Goal: Task Accomplishment & Management: Complete application form

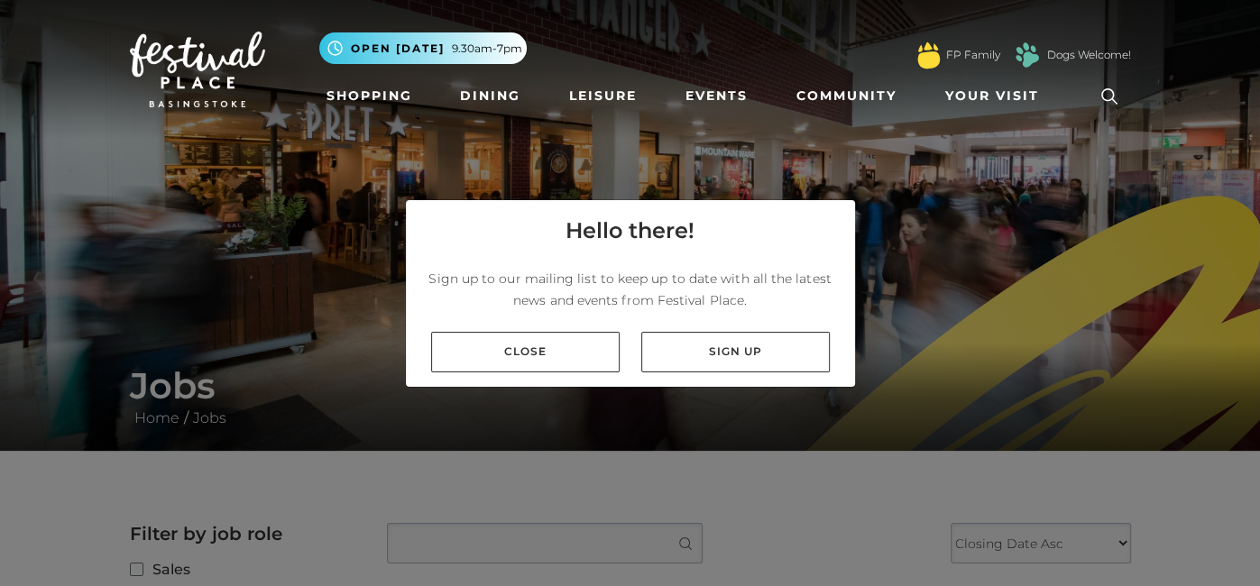
click at [562, 352] on link "Close" at bounding box center [525, 352] width 188 height 41
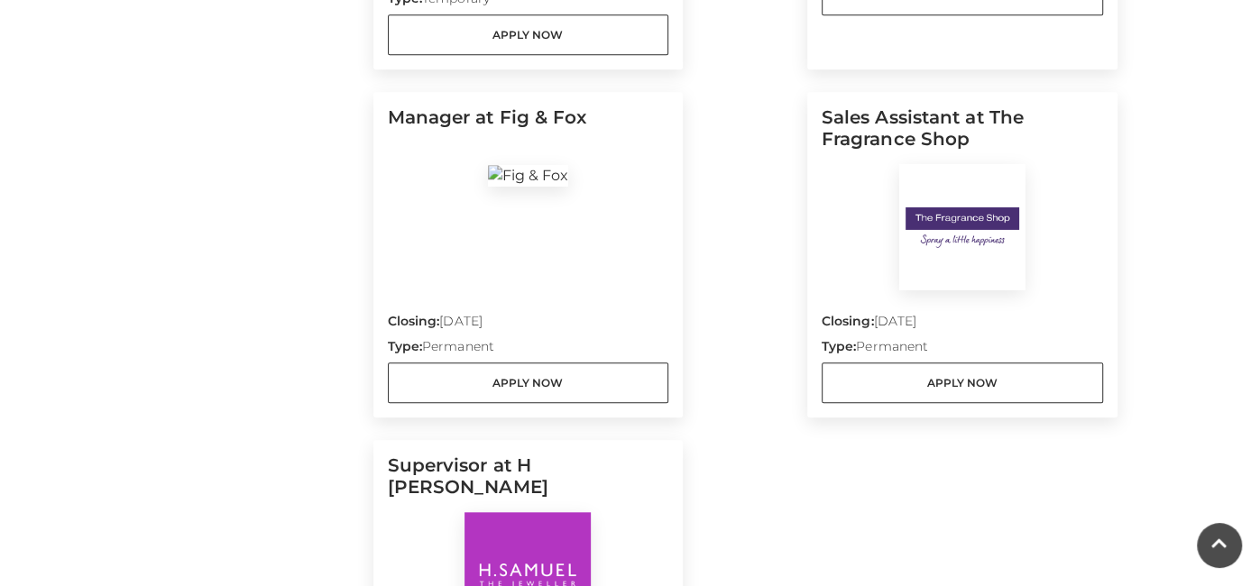
scroll to position [922, 0]
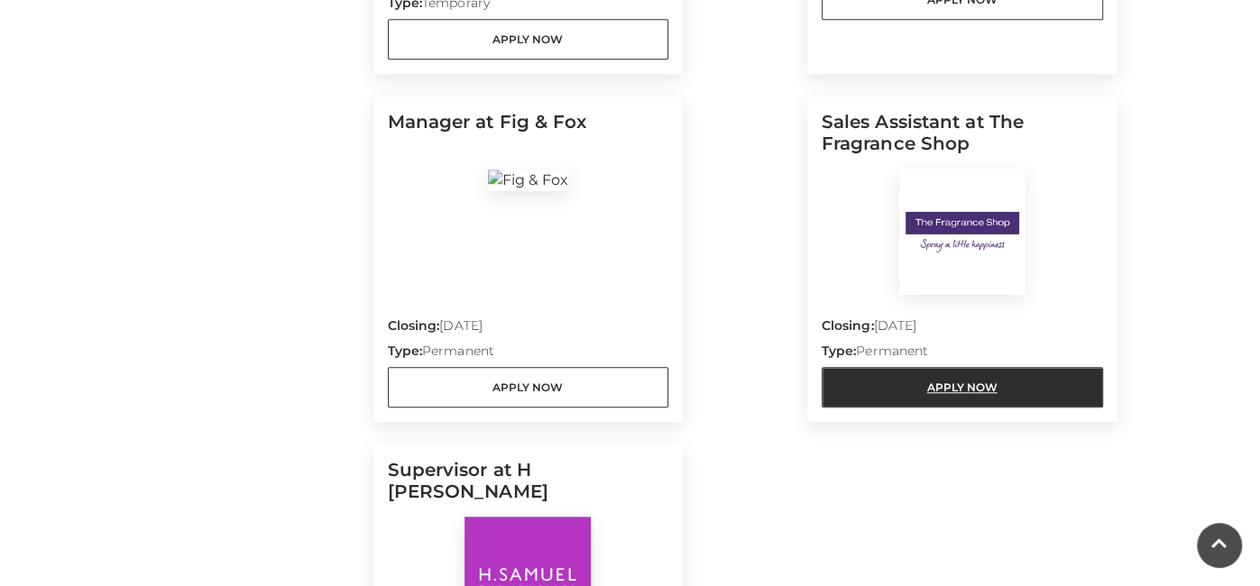
click at [1006, 367] on link "Apply Now" at bounding box center [961, 387] width 281 height 41
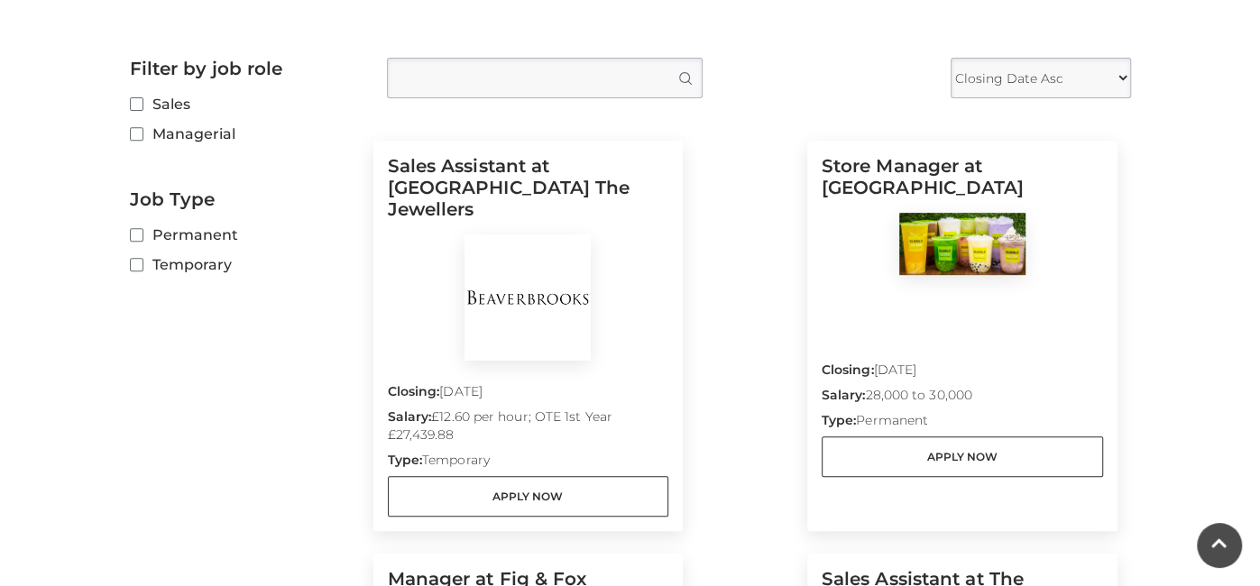
scroll to position [465, 0]
click at [583, 337] on img at bounding box center [527, 297] width 126 height 126
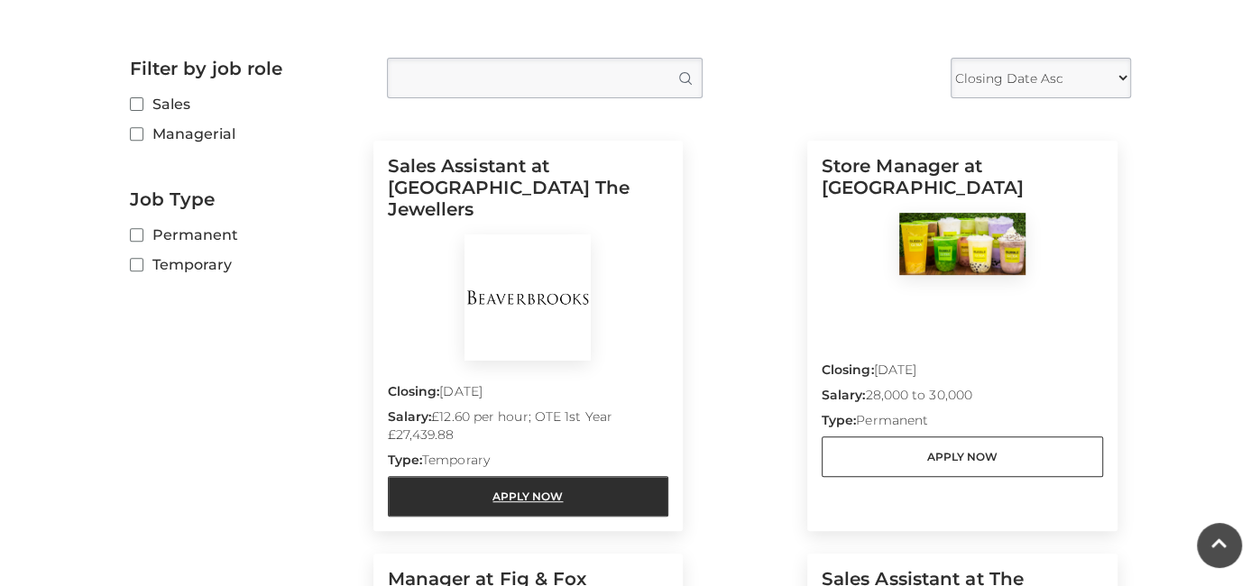
click at [509, 490] on link "Apply Now" at bounding box center [528, 496] width 281 height 41
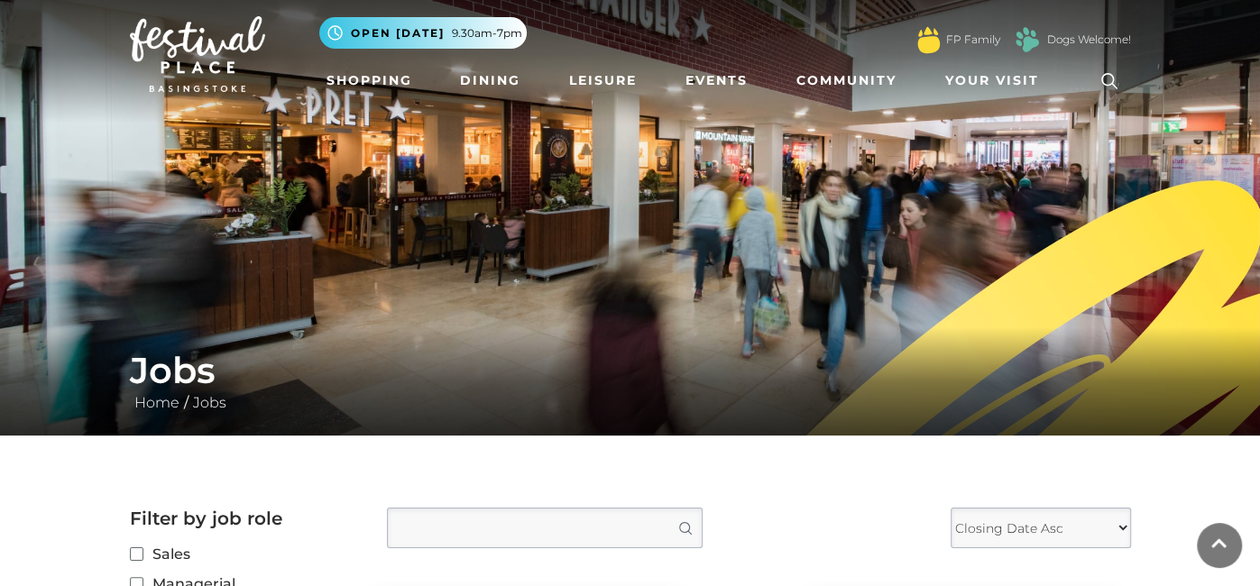
scroll to position [0, 0]
